Goal: Check status: Check status

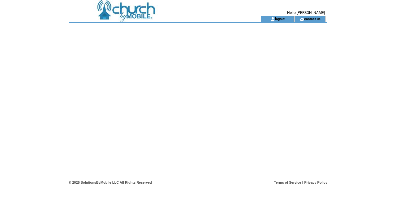
click at [143, 15] on td at bounding box center [154, 8] width 170 height 16
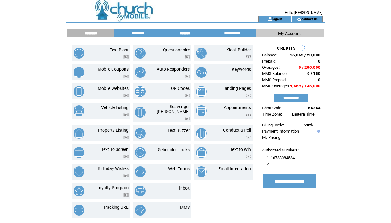
click at [185, 31] on input "*******" at bounding box center [185, 33] width 46 height 5
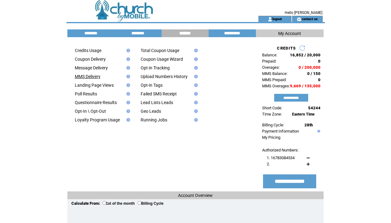
click at [94, 76] on link "MMS Delivery" at bounding box center [88, 76] width 26 height 5
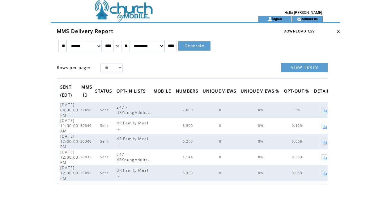
click at [141, 12] on td at bounding box center [151, 8] width 170 height 16
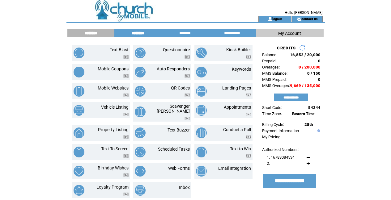
click at [144, 36] on input "********" at bounding box center [138, 33] width 46 height 5
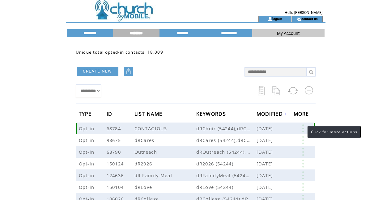
click at [301, 129] on link at bounding box center [303, 129] width 19 height 8
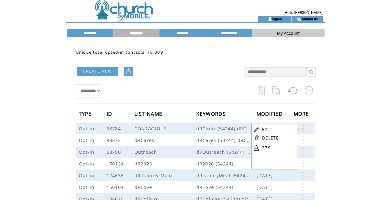
click at [267, 148] on link "379" at bounding box center [277, 147] width 31 height 9
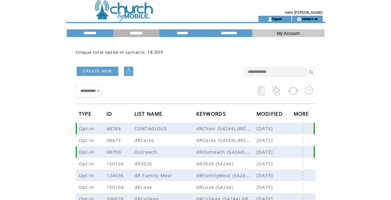
click at [304, 128] on link at bounding box center [303, 129] width 19 height 8
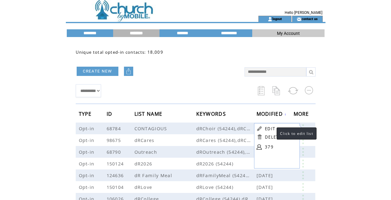
click at [271, 130] on link "EDIT" at bounding box center [270, 129] width 10 height 6
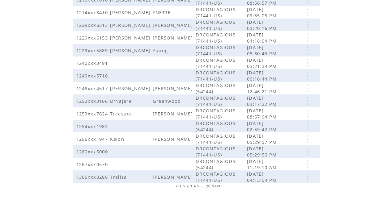
scroll to position [160, 0]
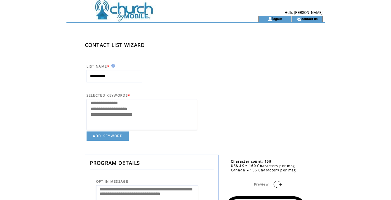
select select
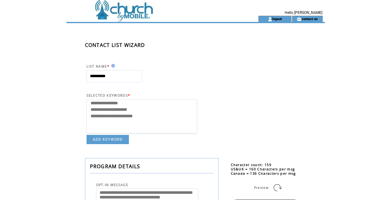
click at [114, 8] on td at bounding box center [151, 8] width 170 height 16
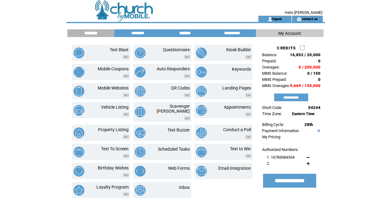
click at [188, 33] on input "*******" at bounding box center [185, 33] width 46 height 5
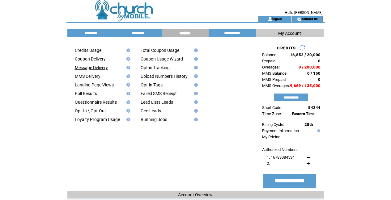
click at [91, 70] on link "Message Delivery" at bounding box center [91, 67] width 33 height 5
click at [78, 75] on link "MMS Delivery" at bounding box center [88, 76] width 26 height 5
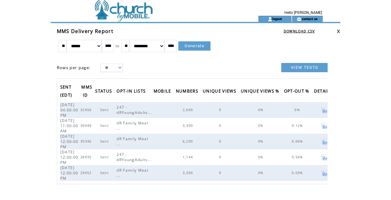
click at [327, 111] on link at bounding box center [324, 110] width 6 height 6
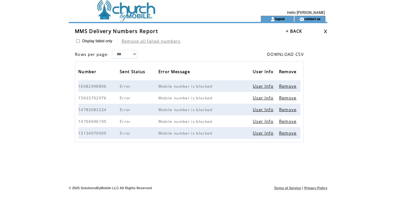
click at [75, 40] on div "Display failed only Remove all failed numbers Rows per page: ** ** *** DOWNLOAD…" at bounding box center [200, 90] width 254 height 104
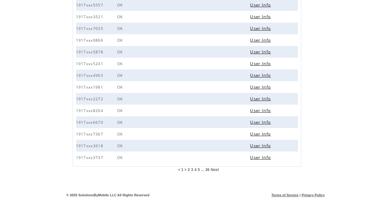
scroll to position [1092, 0]
click at [196, 170] on span "4" at bounding box center [196, 170] width 2 height 4
click at [203, 169] on span "5" at bounding box center [203, 170] width 2 height 4
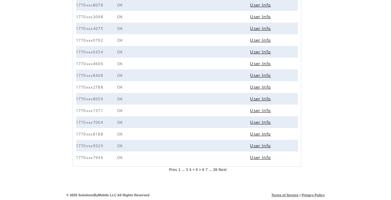
click at [205, 170] on td "7" at bounding box center [206, 170] width 3 height 5
click at [206, 171] on span "7" at bounding box center [207, 170] width 2 height 4
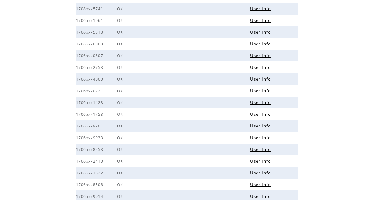
scroll to position [1092, 0]
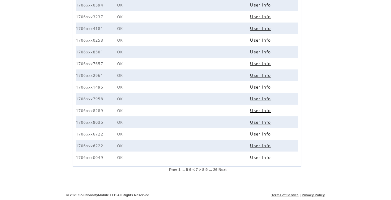
click at [208, 170] on td "9" at bounding box center [206, 170] width 3 height 5
click at [206, 170] on span "9" at bounding box center [207, 170] width 2 height 4
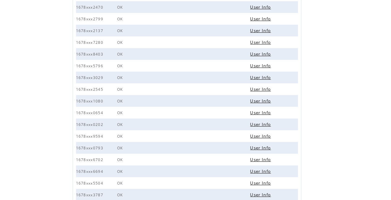
scroll to position [1092, 0]
